Goal: Information Seeking & Learning: Check status

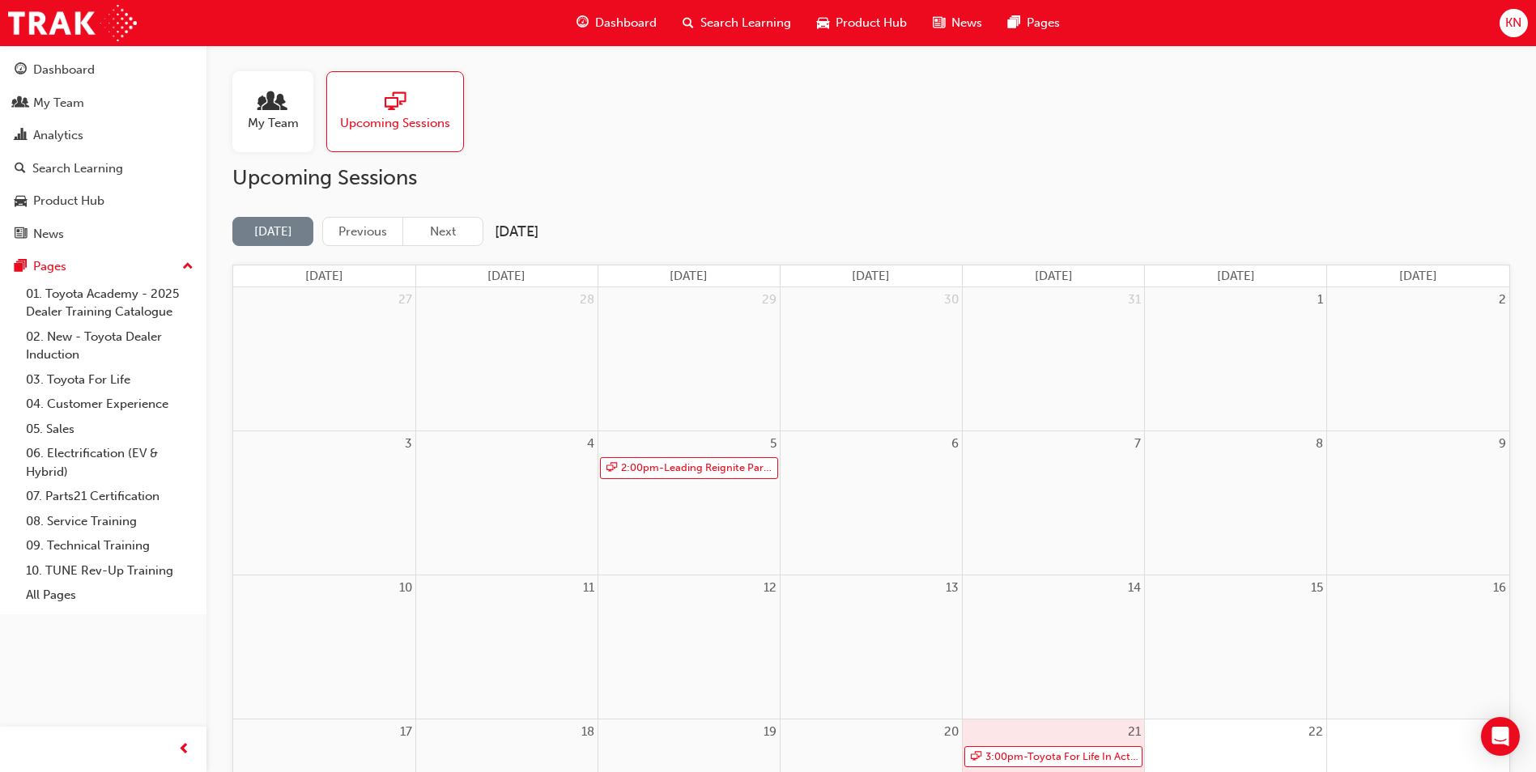
scroll to position [518, 0]
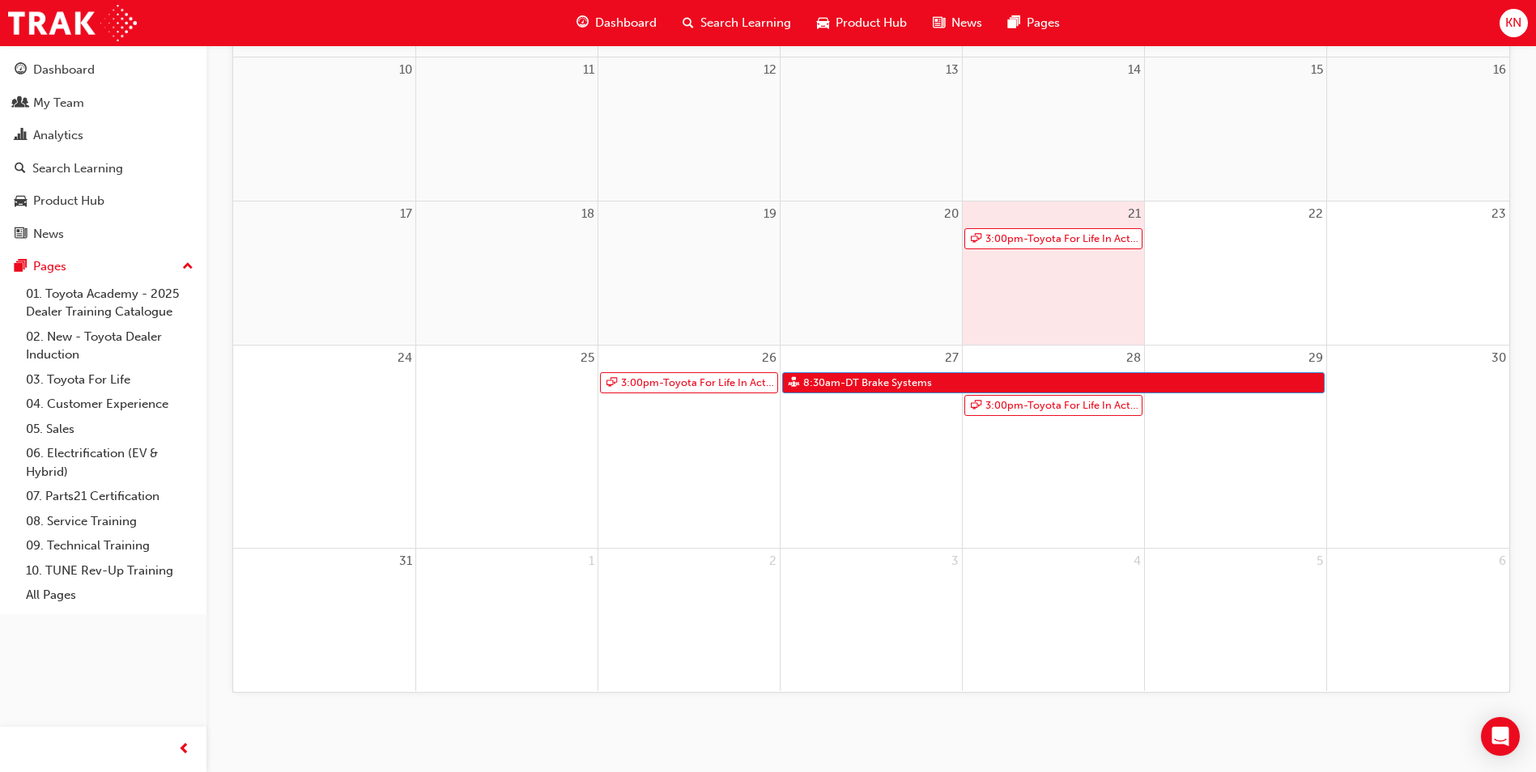
click at [696, 377] on link "3:00pm - Toyota For Life In Action - Virtual Classroom" at bounding box center [689, 383] width 178 height 22
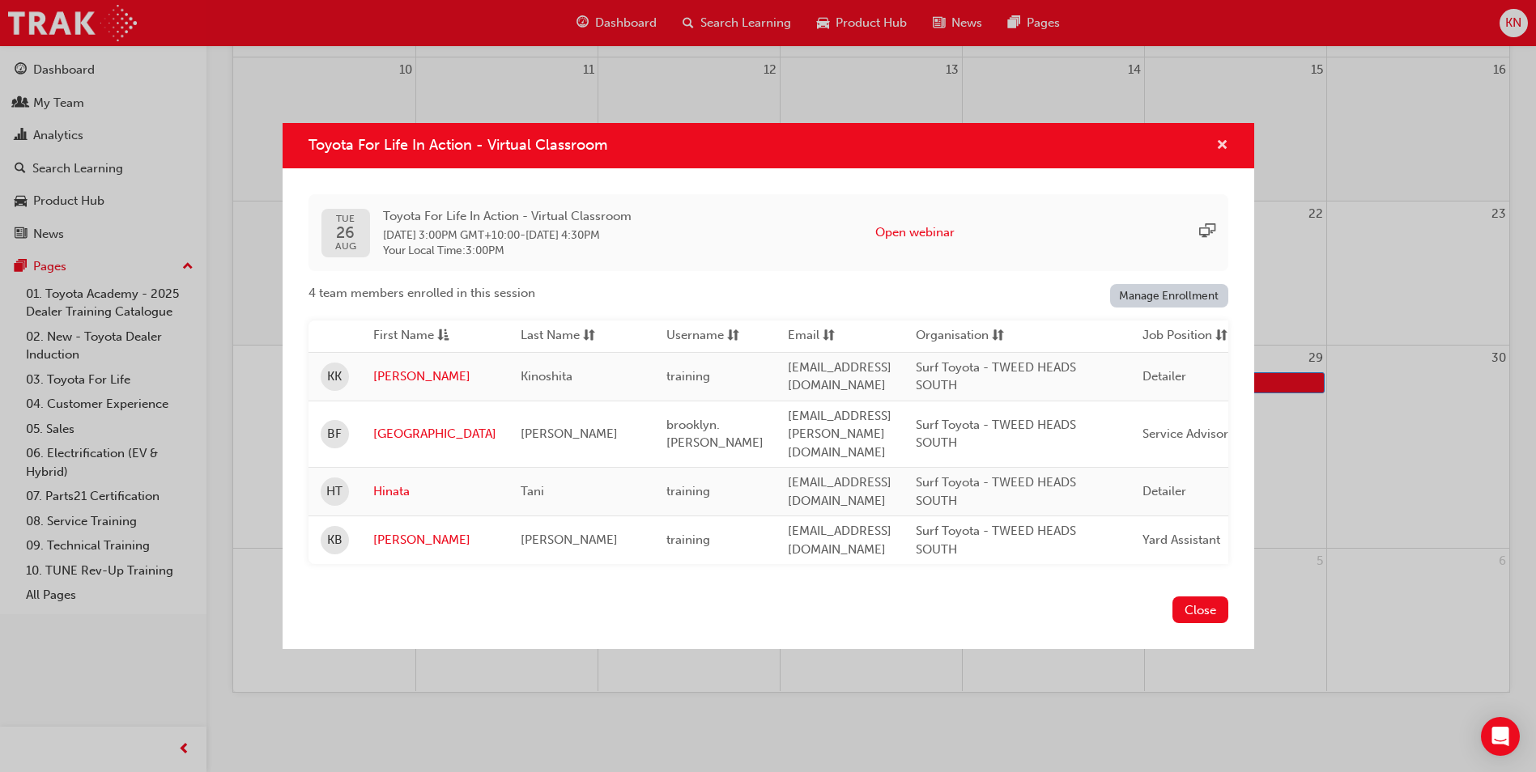
click at [1216, 145] on button "Toyota For Life In Action - Virtual Classroom" at bounding box center [1222, 146] width 12 height 20
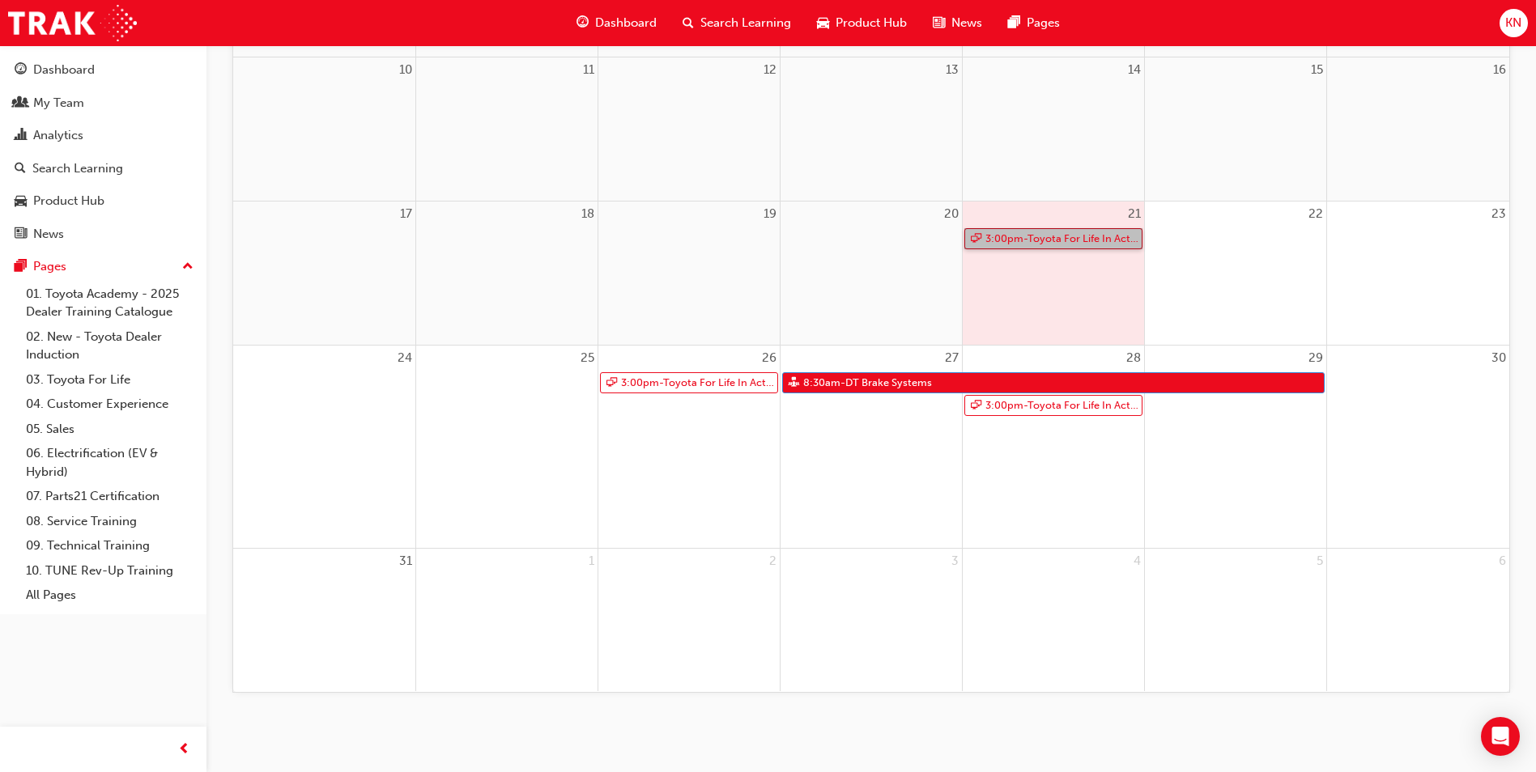
click at [1019, 240] on link "3:00pm - Toyota For Life In Action - Virtual Classroom" at bounding box center [1053, 239] width 178 height 22
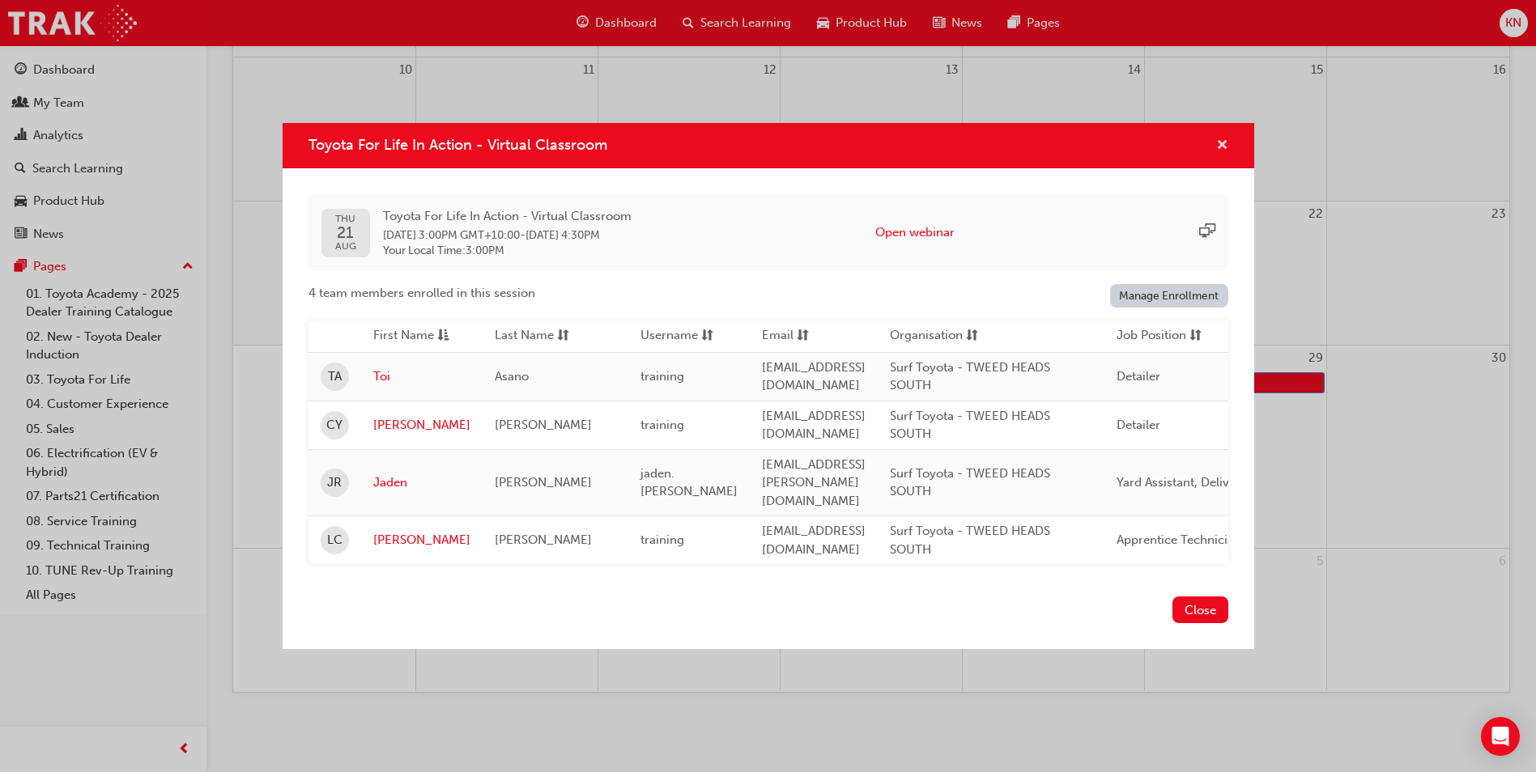
click at [1219, 143] on span "cross-icon" at bounding box center [1222, 146] width 12 height 15
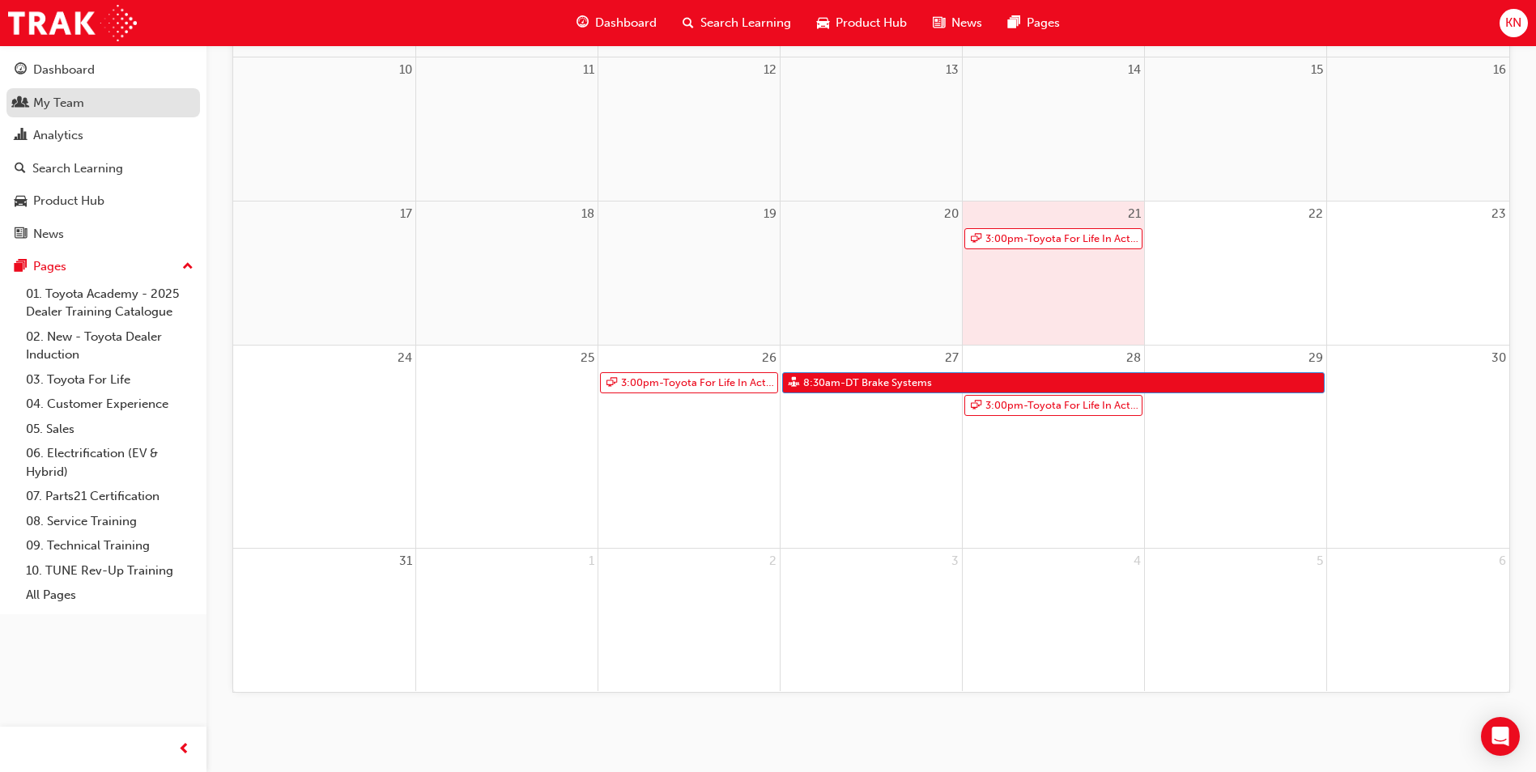
click at [45, 111] on div "My Team" at bounding box center [58, 103] width 51 height 19
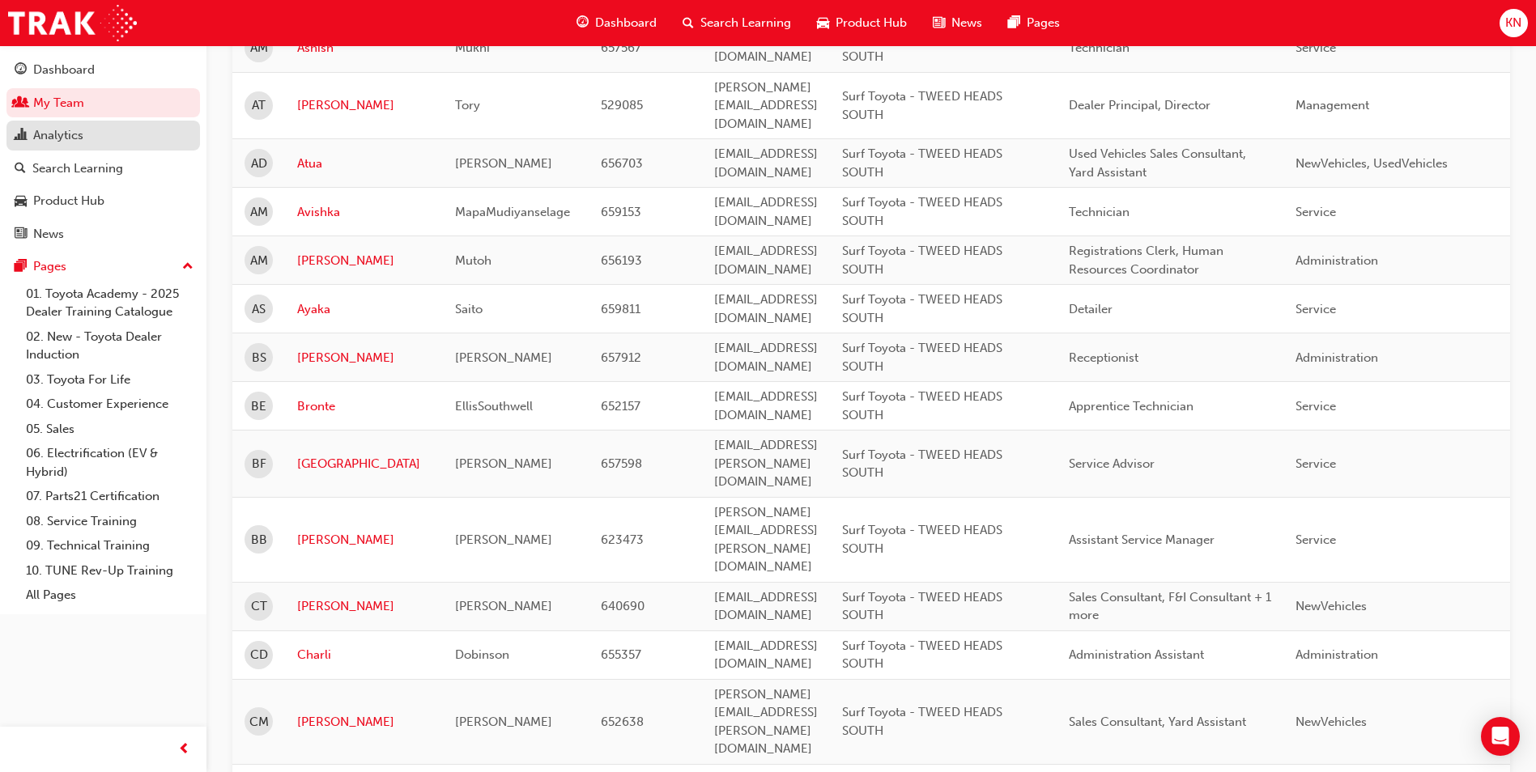
click at [57, 146] on link "Analytics" at bounding box center [103, 136] width 194 height 30
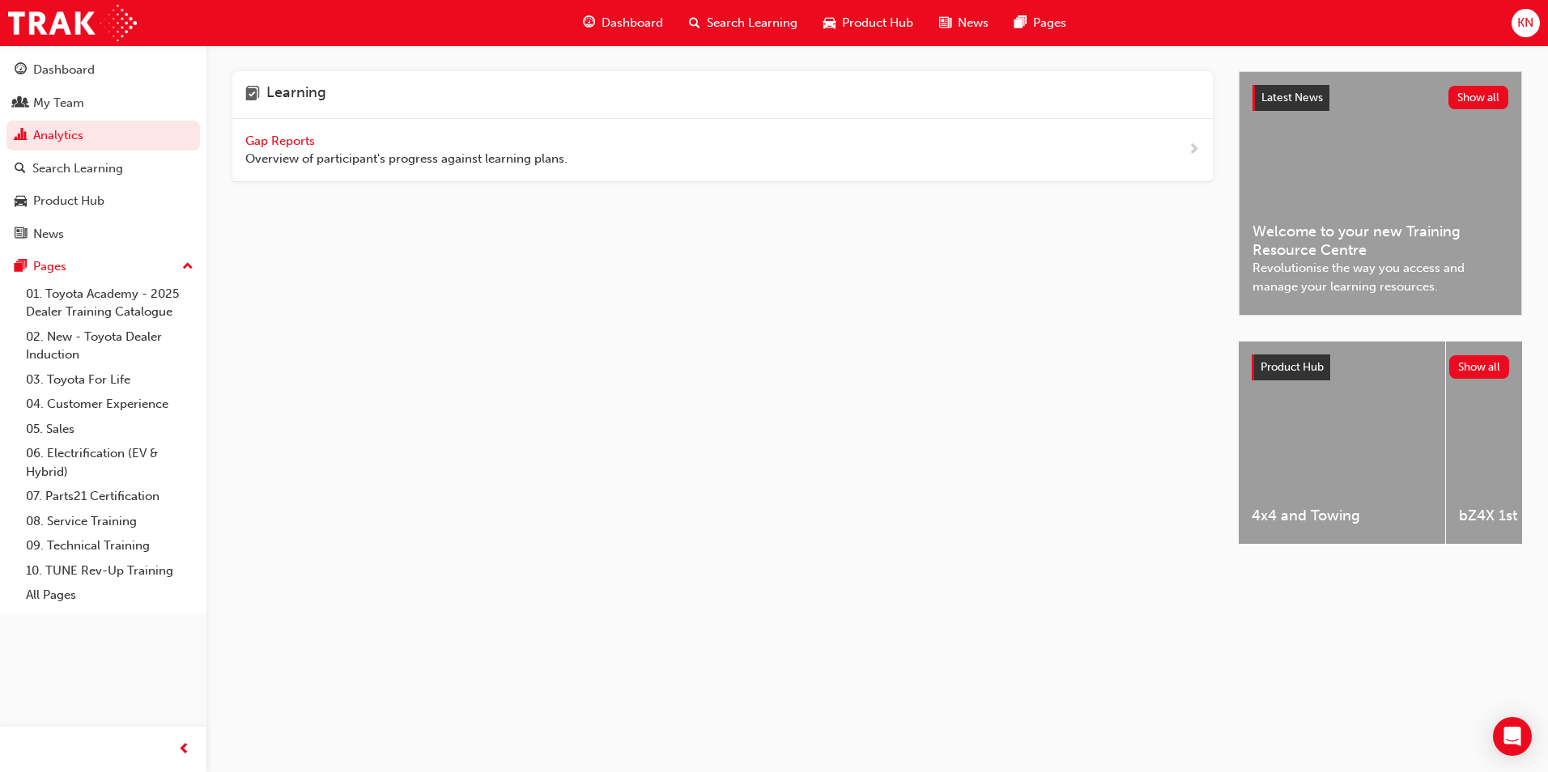
click at [590, 157] on div "Gap Reports Overview of participant's progress against learning plans." at bounding box center [722, 150] width 980 height 63
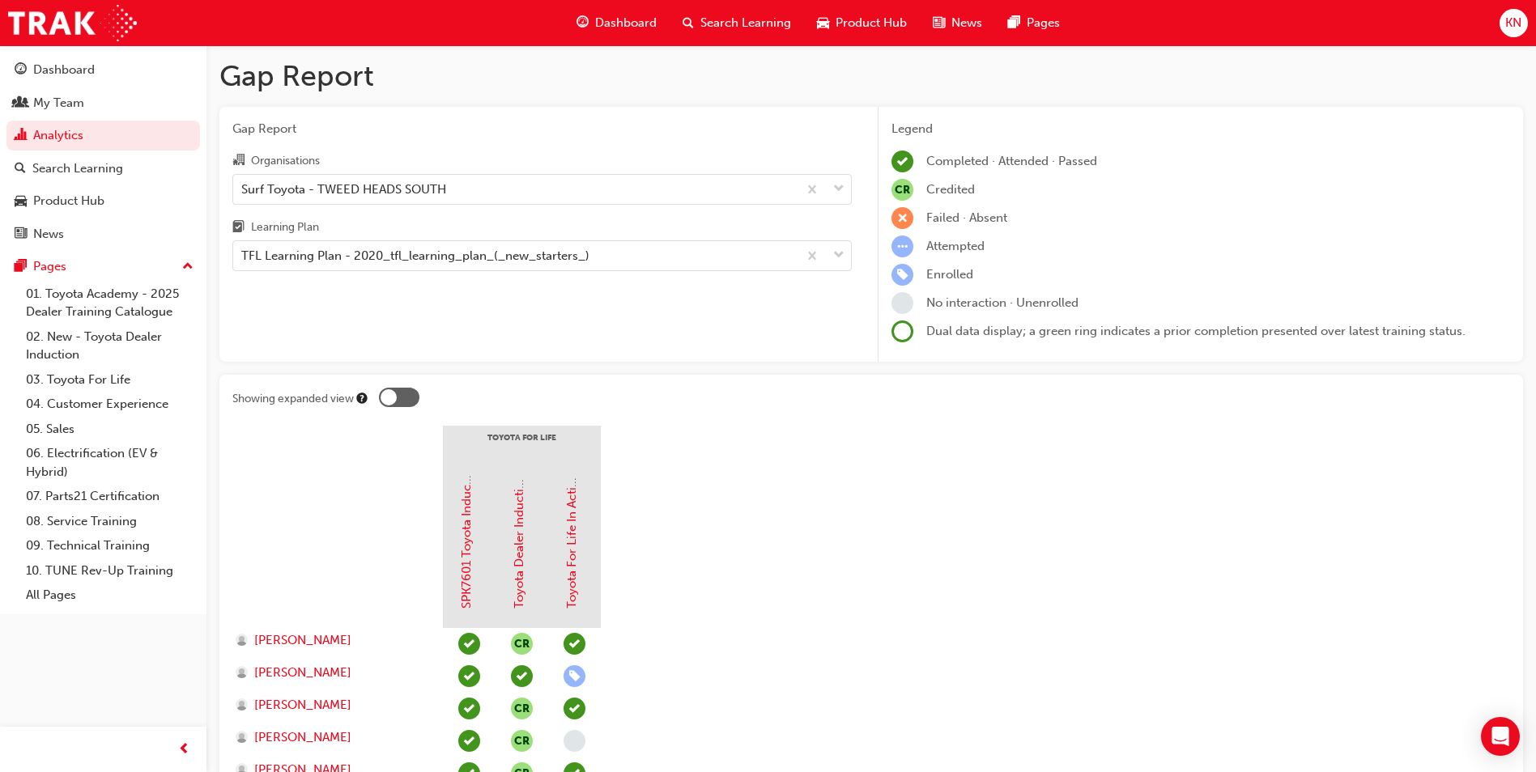
click at [79, 66] on div "Dashboard" at bounding box center [64, 70] width 62 height 19
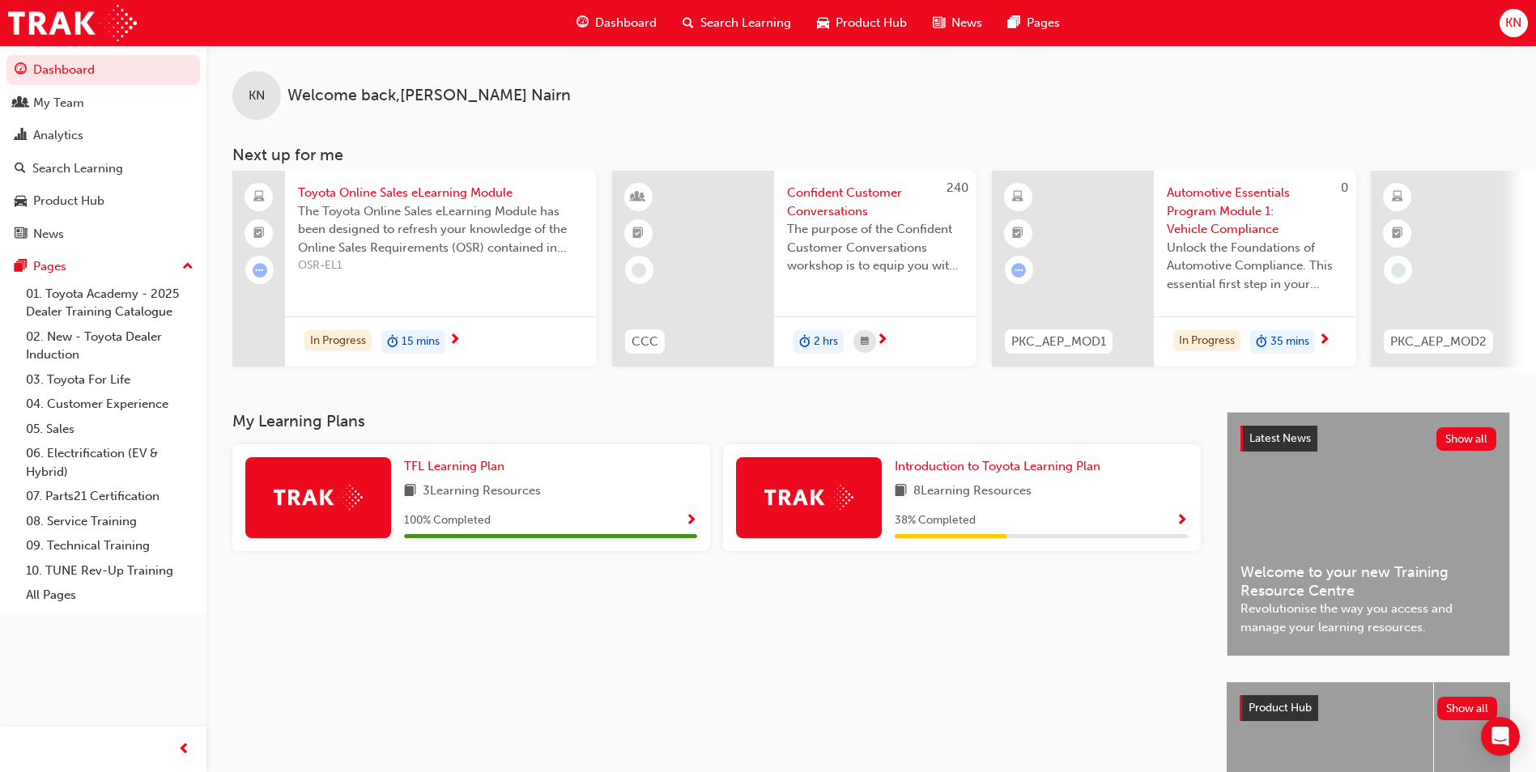
click at [444, 690] on div "My Learning Plans TFL Learning Plan 3 Learning Resources 100 % Completed Introd…" at bounding box center [729, 663] width 994 height 502
click at [673, 403] on div "KN Welcome back , [PERSON_NAME] Next up for me Toyota Online Sales eLearning Mo…" at bounding box center [870, 228] width 1329 height 367
drag, startPoint x: 61, startPoint y: 114, endPoint x: 151, endPoint y: 105, distance: 91.1
click at [61, 114] on link "My Team" at bounding box center [103, 103] width 194 height 30
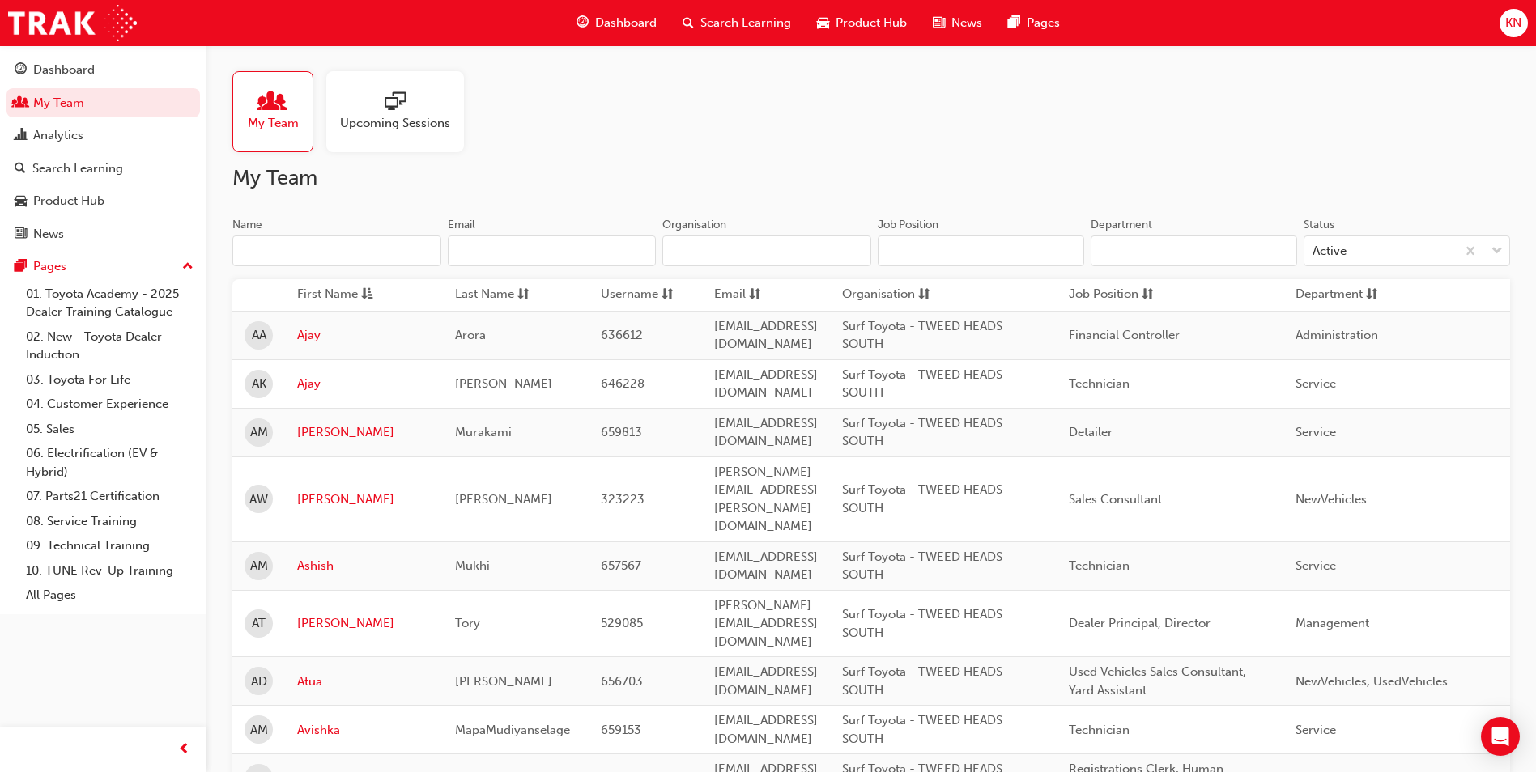
click at [297, 253] on input "Name" at bounding box center [336, 251] width 209 height 31
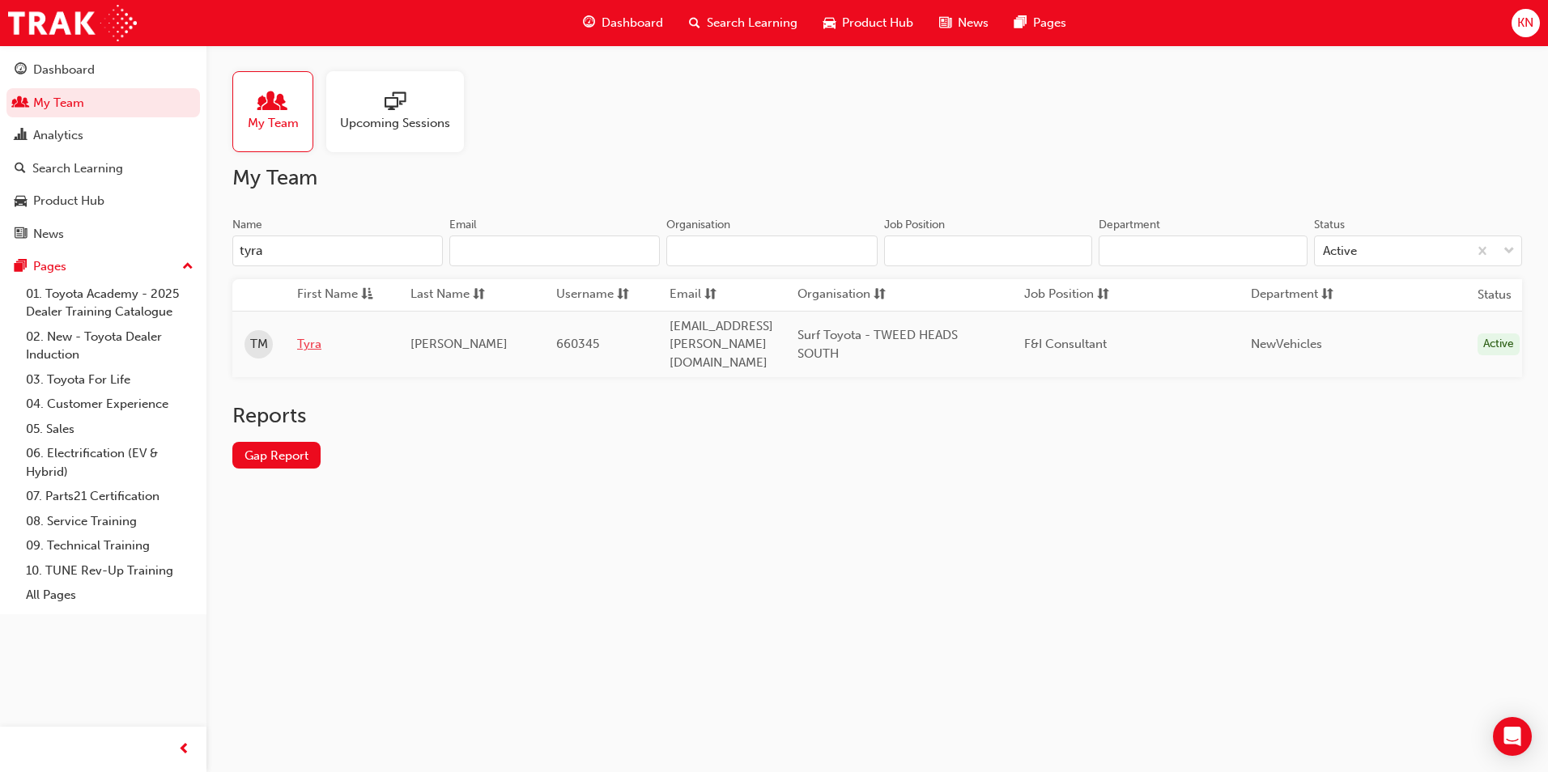
type input "tyra"
click at [306, 337] on link "Tyra" at bounding box center [341, 344] width 89 height 19
